Goal: Transaction & Acquisition: Obtain resource

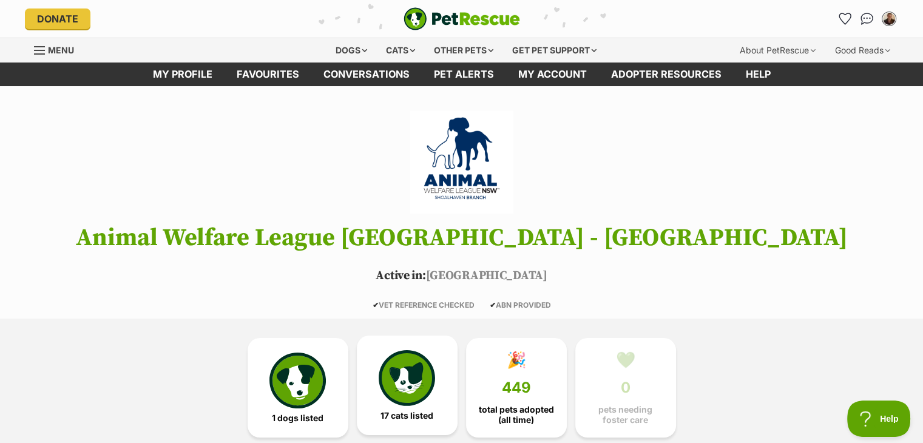
click at [442, 417] on link "17 cats listed" at bounding box center [407, 384] width 101 height 99
click at [406, 57] on div "Cats" at bounding box center [400, 50] width 46 height 24
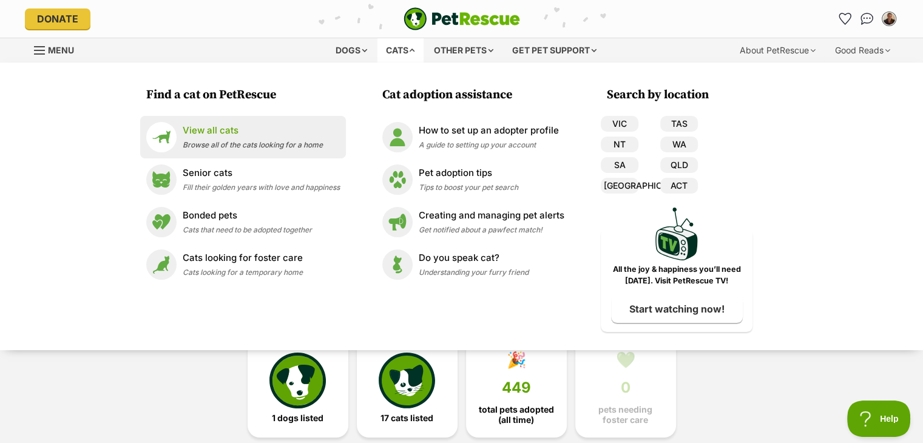
click at [233, 145] on span "Browse all of the cats looking for a home" at bounding box center [253, 144] width 140 height 9
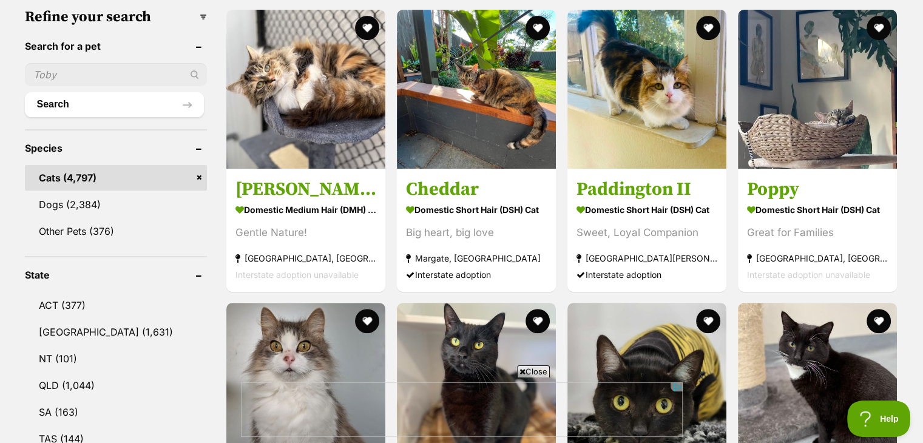
click at [115, 73] on input "text" at bounding box center [116, 74] width 182 height 23
type input "sunflower"
click at [25, 92] on button "Search" at bounding box center [114, 104] width 179 height 24
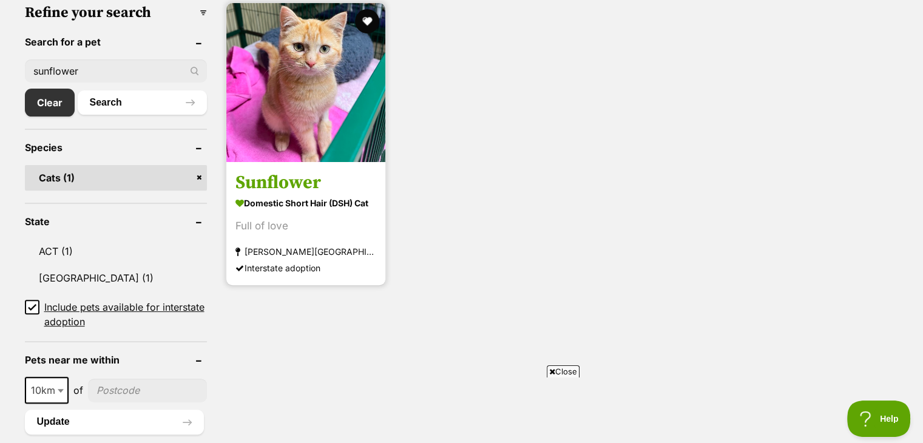
click at [296, 173] on h3 "Sunflower" at bounding box center [305, 182] width 141 height 23
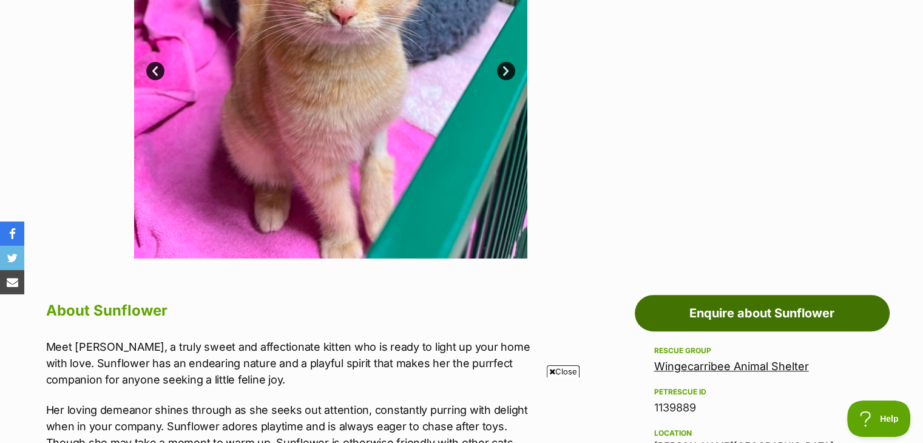
click at [781, 318] on link "Enquire about Sunflower" at bounding box center [762, 313] width 255 height 36
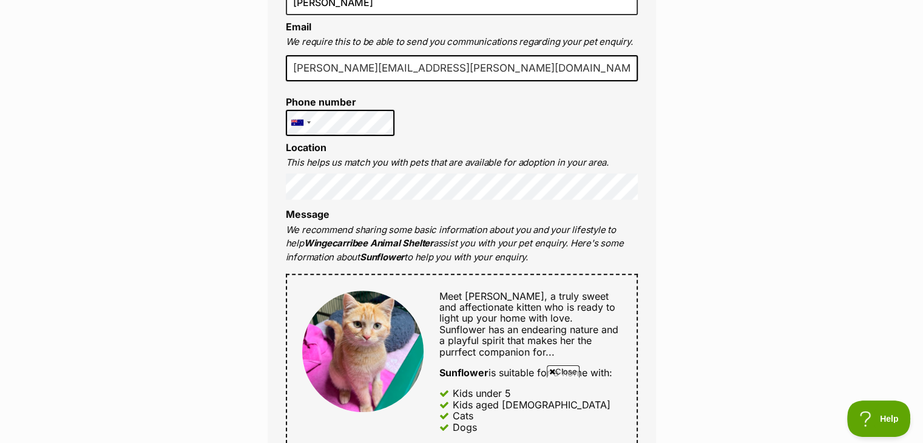
scroll to position [774, 0]
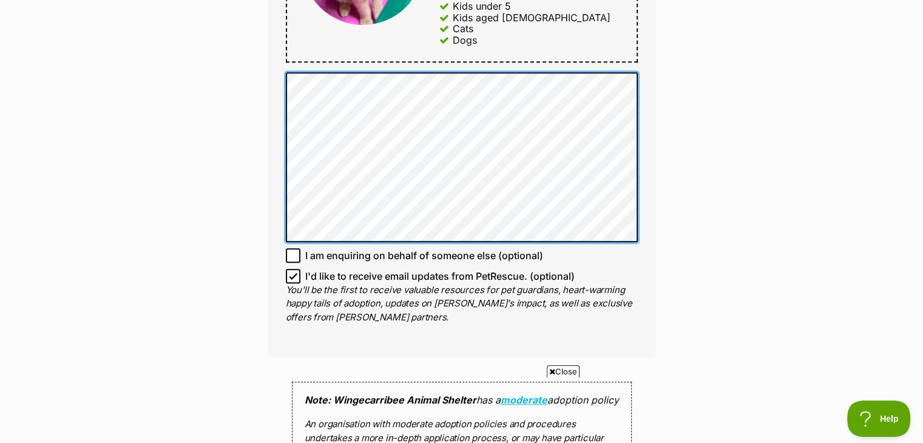
click at [246, 86] on div "Enquire about Sunflower 48681520 Send an enquiry via the form below or phone us…" at bounding box center [461, 122] width 923 height 1573
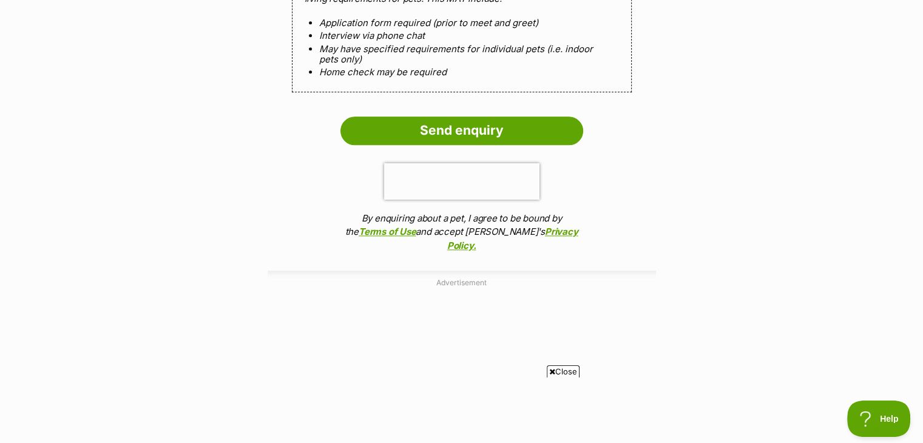
scroll to position [1279, 0]
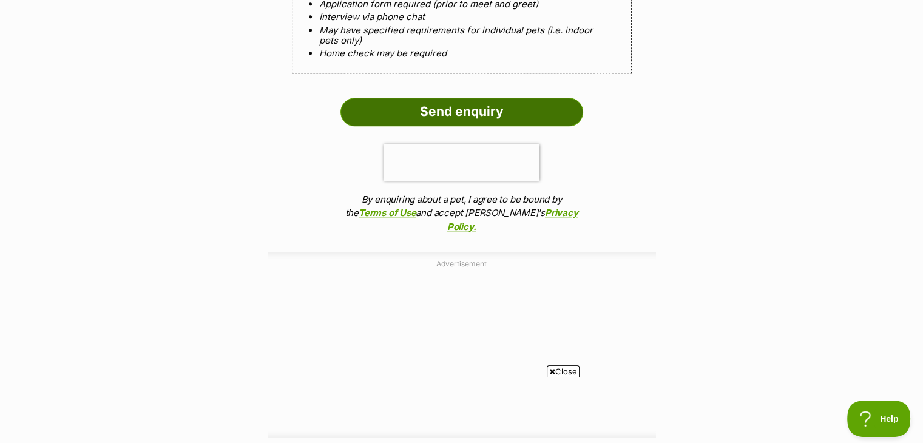
click at [491, 112] on input "Send enquiry" at bounding box center [461, 112] width 243 height 28
